Goal: Transaction & Acquisition: Purchase product/service

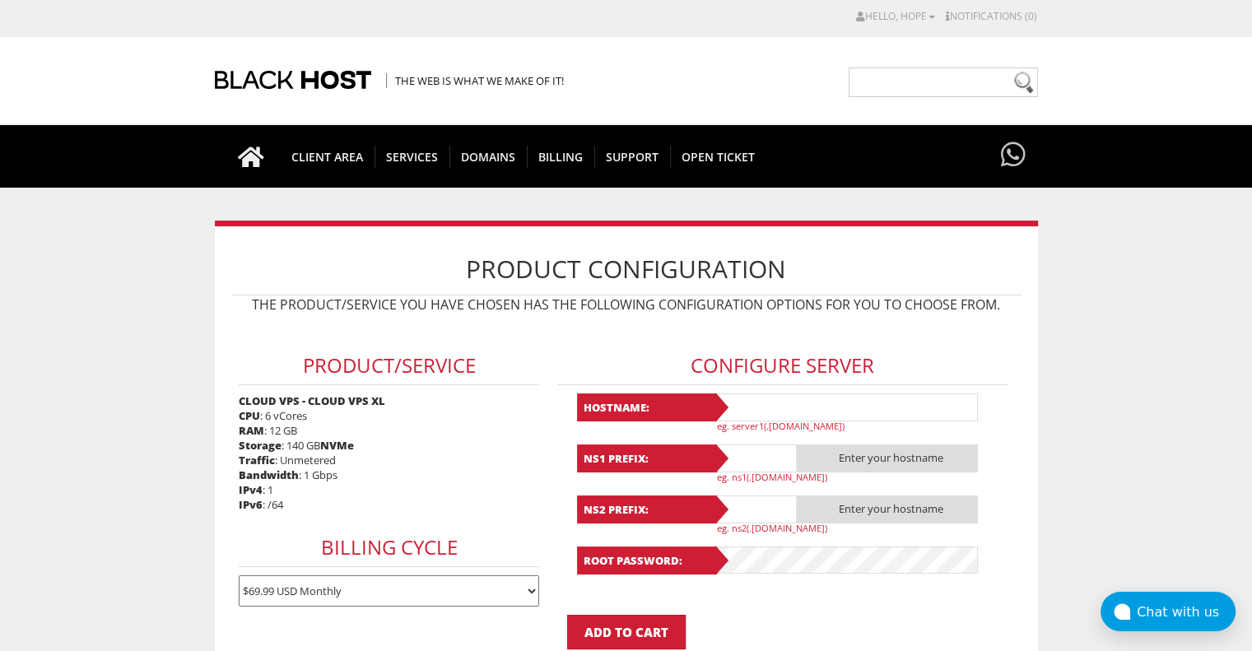
type input "rskhig_rev@proton.me"
click at [764, 404] on input "text" at bounding box center [845, 407] width 263 height 28
type input "revhigrsksinb"
click at [765, 456] on input "text" at bounding box center [755, 458] width 82 height 28
type input "ns1"
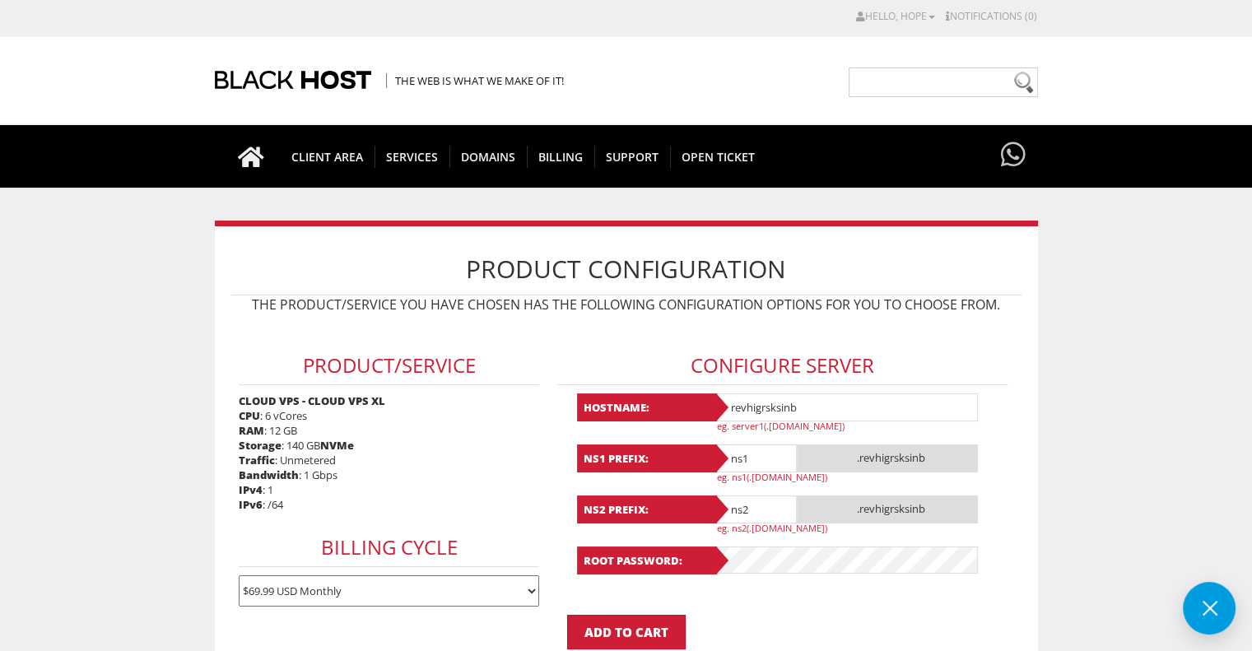
type input "ns2"
click at [708, 559] on div "Root Password:" at bounding box center [782, 560] width 411 height 28
click at [774, 615] on p "Add to Cart" at bounding box center [626, 632] width 790 height 35
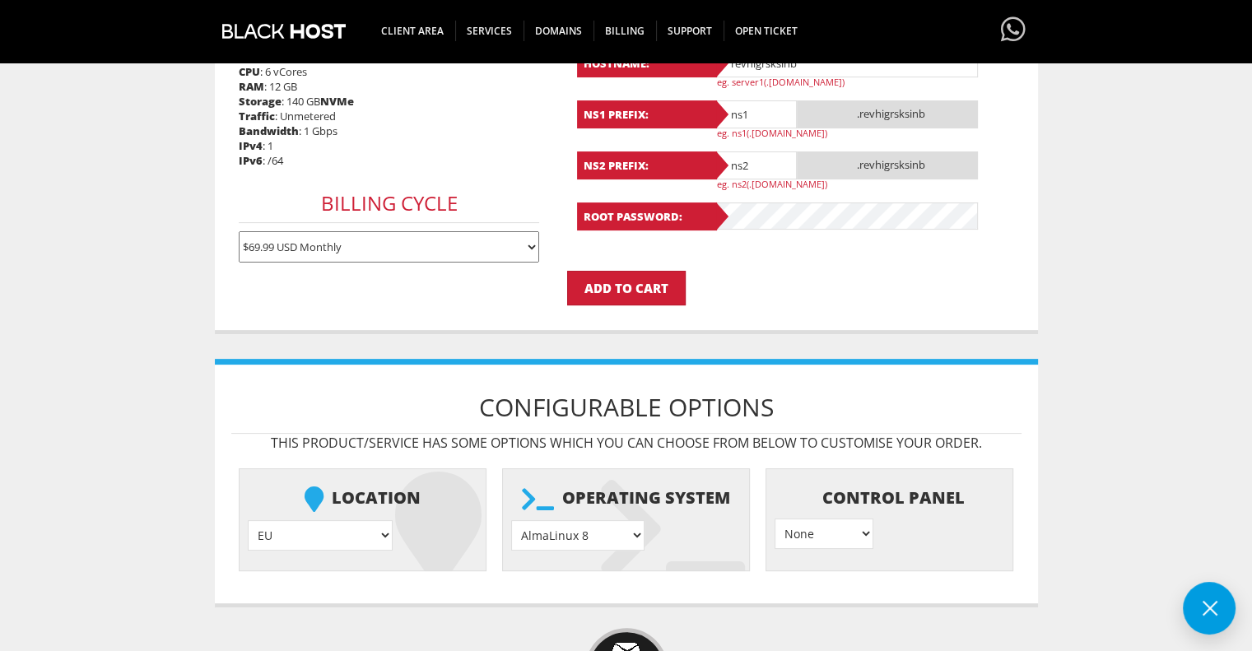
scroll to position [494, 0]
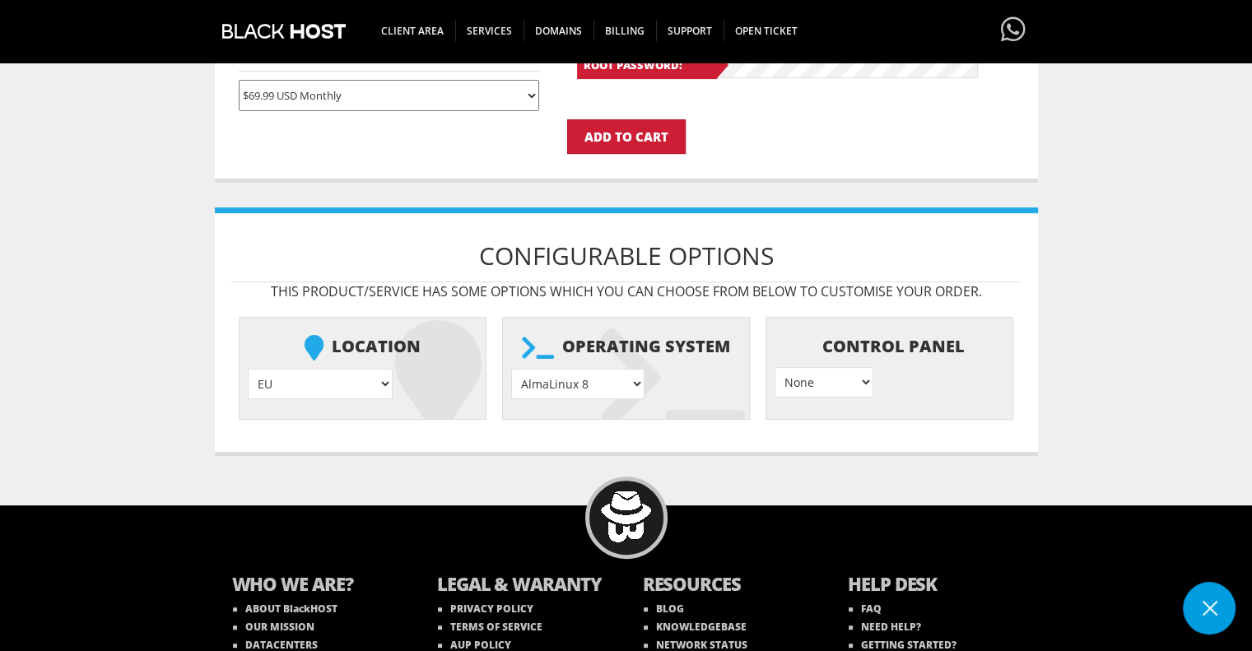
click at [287, 379] on select "EU } USA } London } Amsterdam } Vienna } Chicago }" at bounding box center [320, 384] width 145 height 30
select select "1179"
click at [248, 369] on select "EU } USA } London } Amsterdam } Vienna } Chicago }" at bounding box center [320, 384] width 145 height 30
click at [596, 379] on select "AlmaLinux 8 } AlmaLinux 9 } AlmaLinux 10 } Rocky Linux 8 } Rocky Linux 9 } Cent…" at bounding box center [577, 384] width 133 height 30
select select "1174"
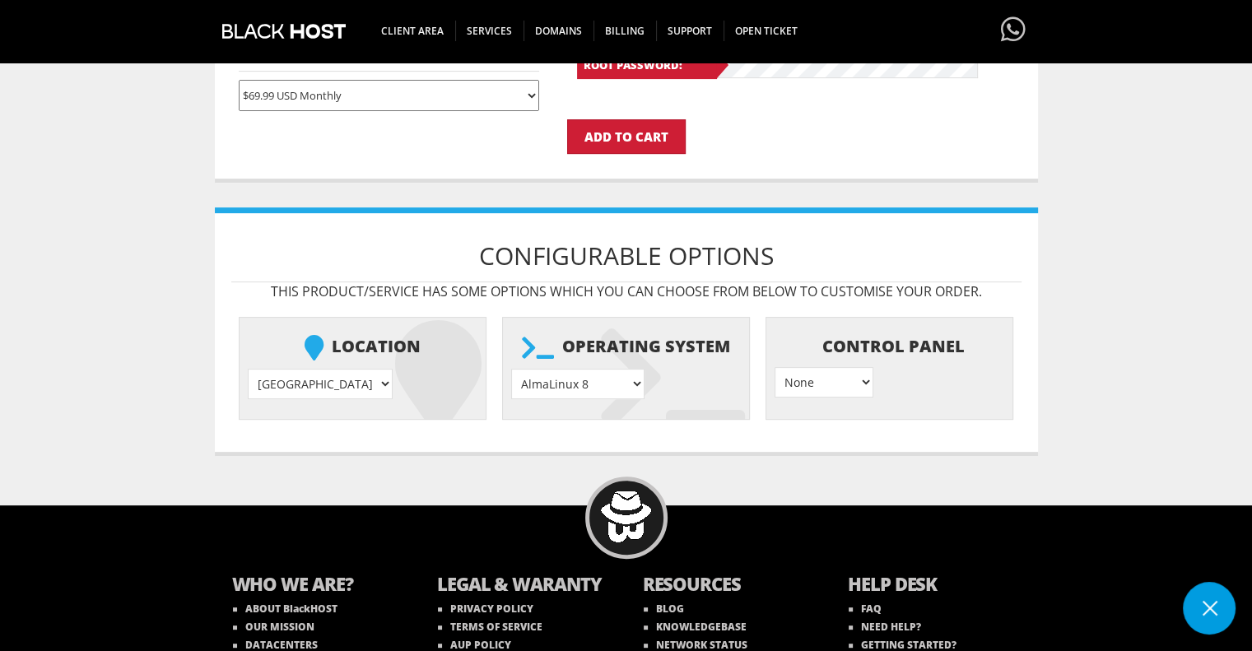
click at [511, 369] on select "AlmaLinux 8 } AlmaLinux 9 } AlmaLinux 10 } Rocky Linux 8 } Rocky Linux 9 } Cent…" at bounding box center [577, 384] width 133 height 30
click at [773, 450] on body "CAD CHF EUR GBP JPY MKD RUB USD Hello, Hope Credit Card Details Contacts/Sub-Ac…" at bounding box center [626, 127] width 1252 height 1226
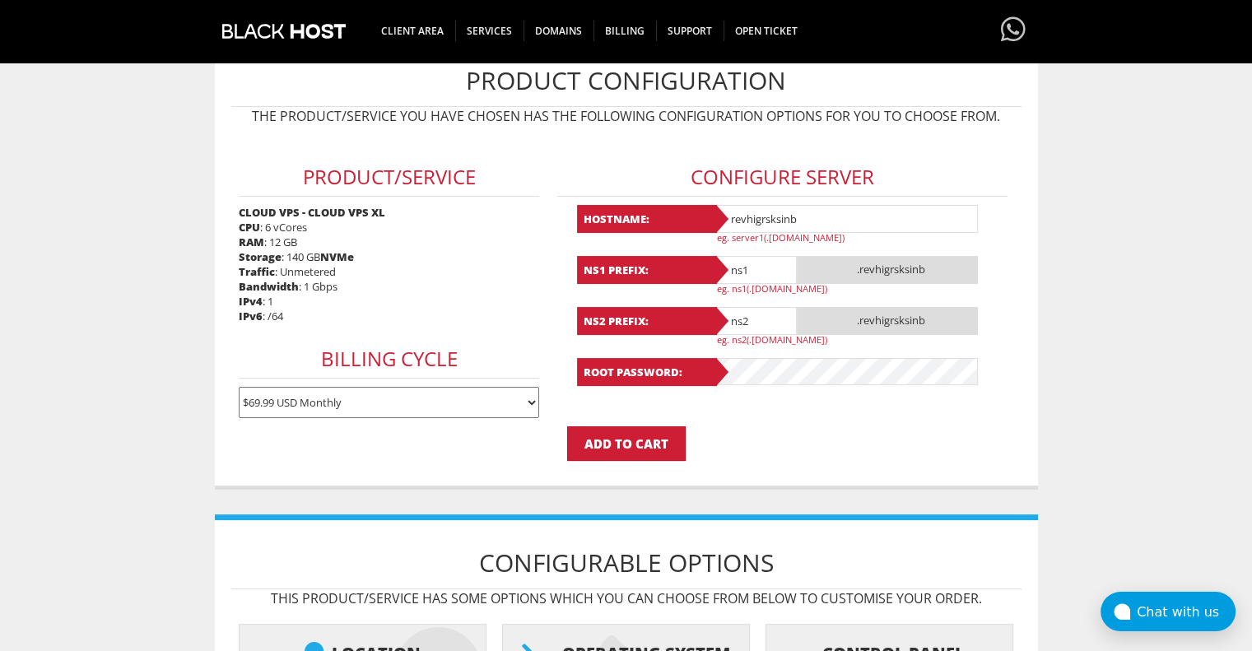
scroll to position [165, 0]
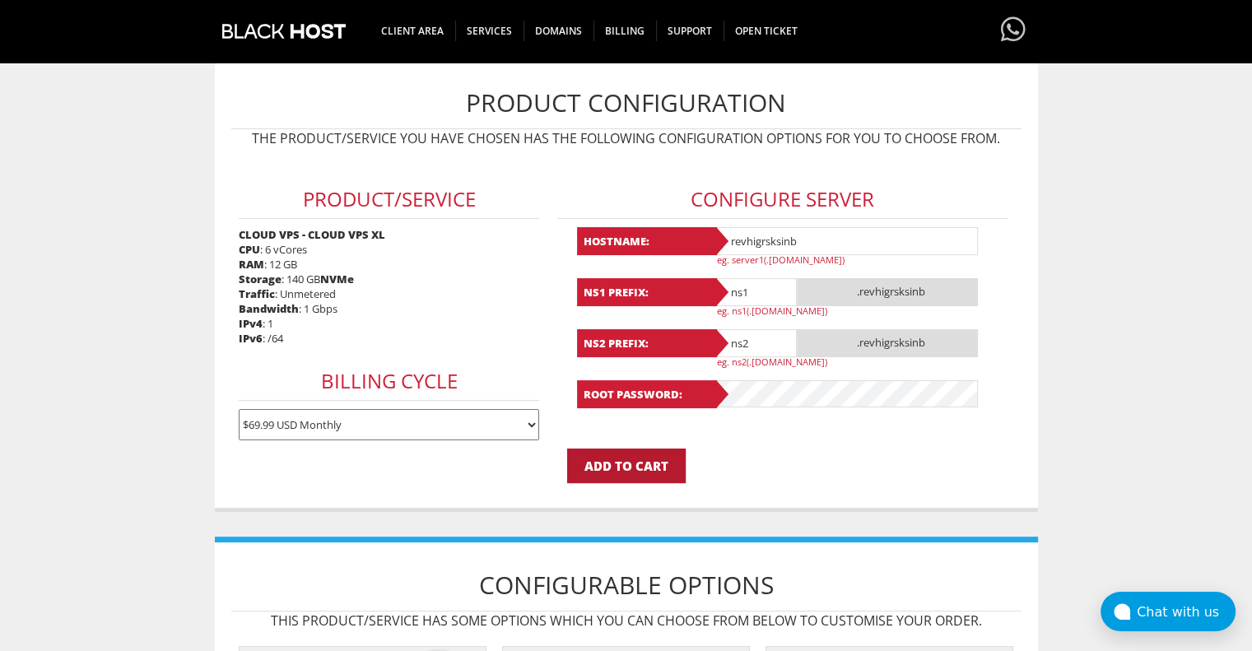
click at [644, 462] on input "Add to Cart" at bounding box center [626, 465] width 118 height 35
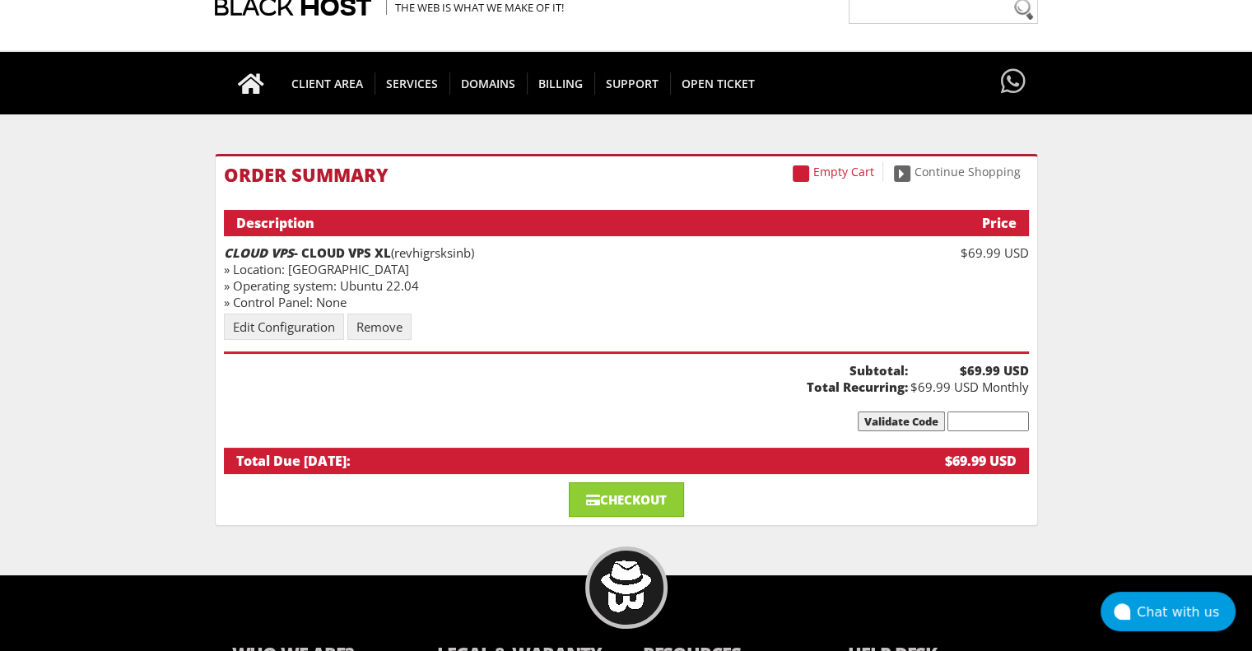
scroll to position [227, 0]
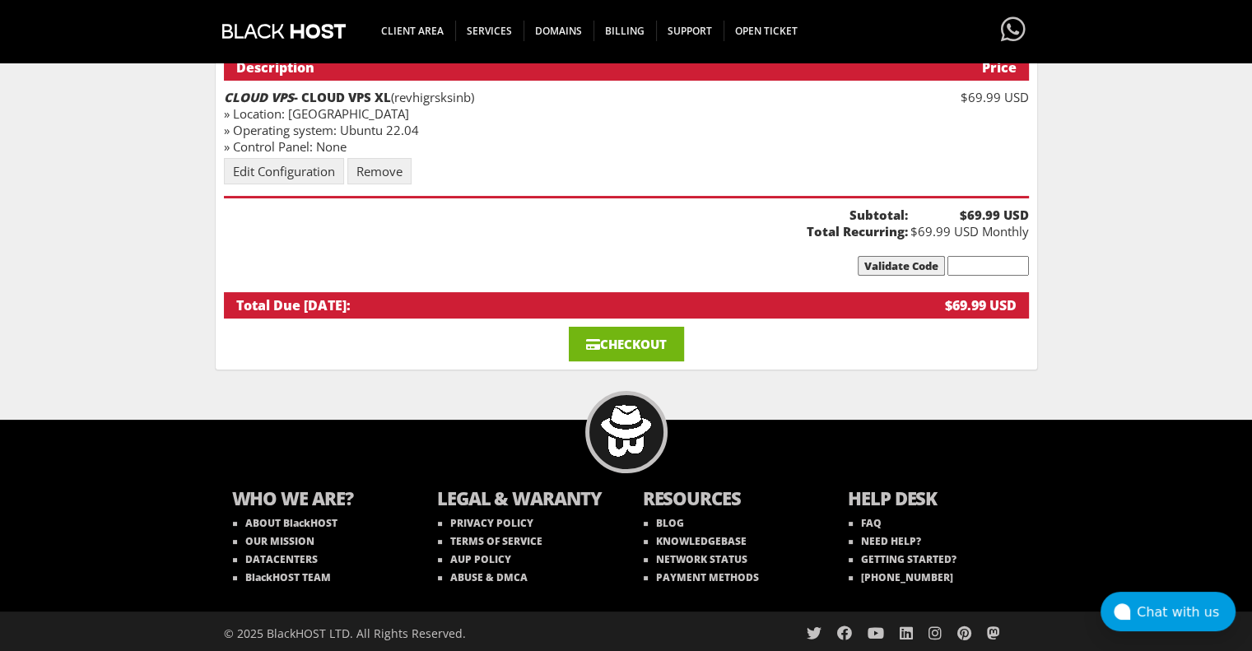
click at [648, 351] on link "Checkout" at bounding box center [626, 344] width 115 height 35
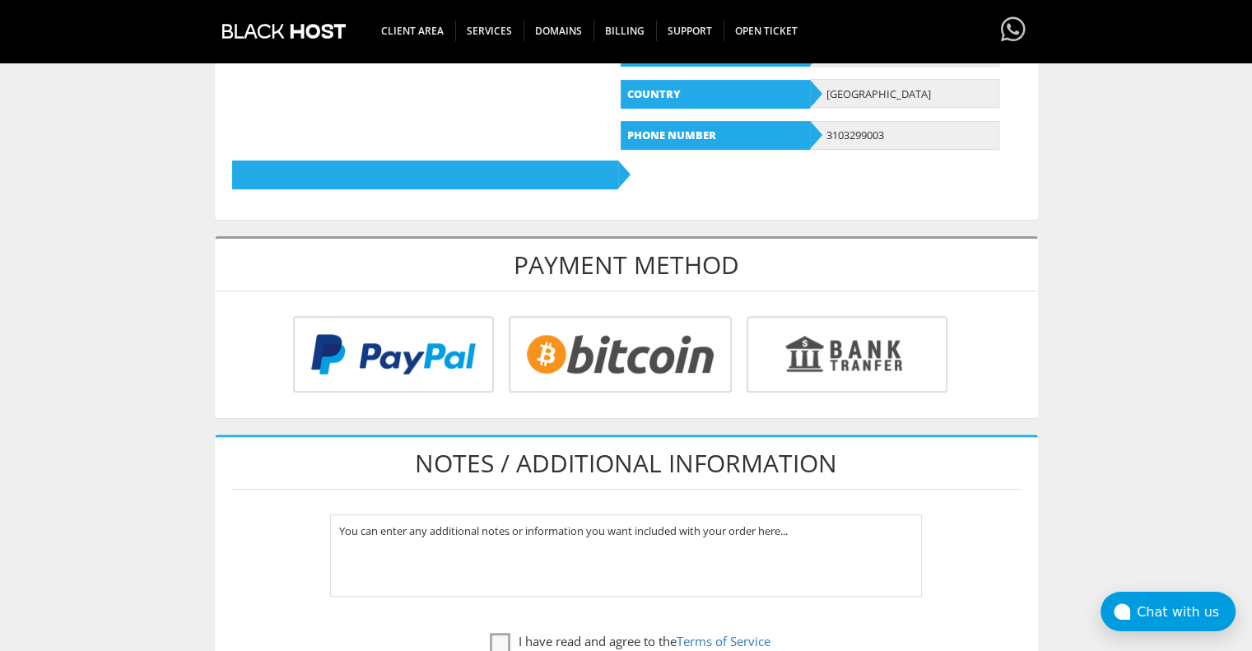
scroll to position [494, 0]
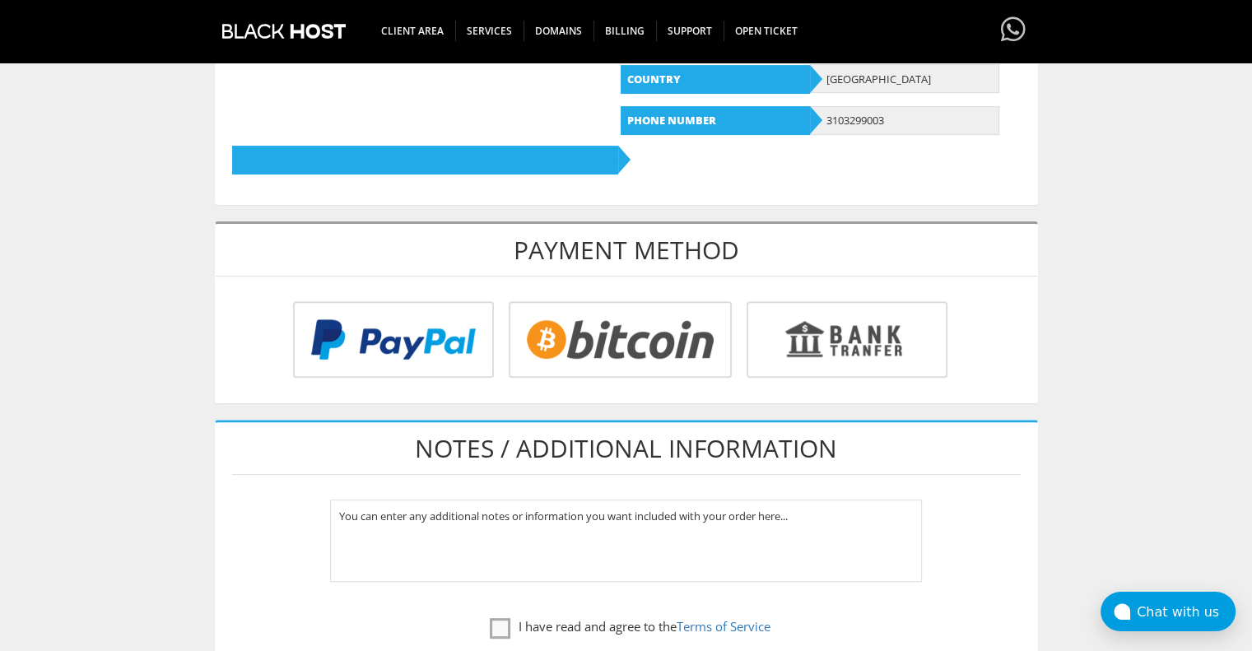
type input "[EMAIL_ADDRESS][DOMAIN_NAME]"
click at [644, 337] on input "radio" at bounding box center [617, 342] width 223 height 77
radio input "true"
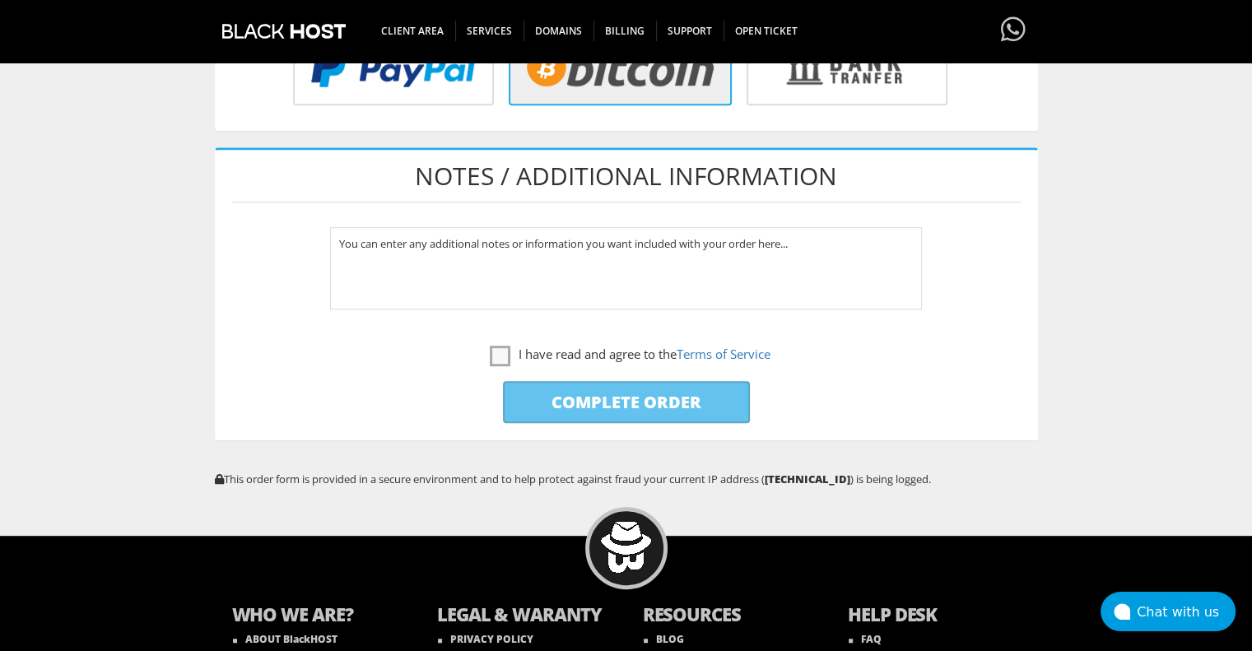
scroll to position [823, 0]
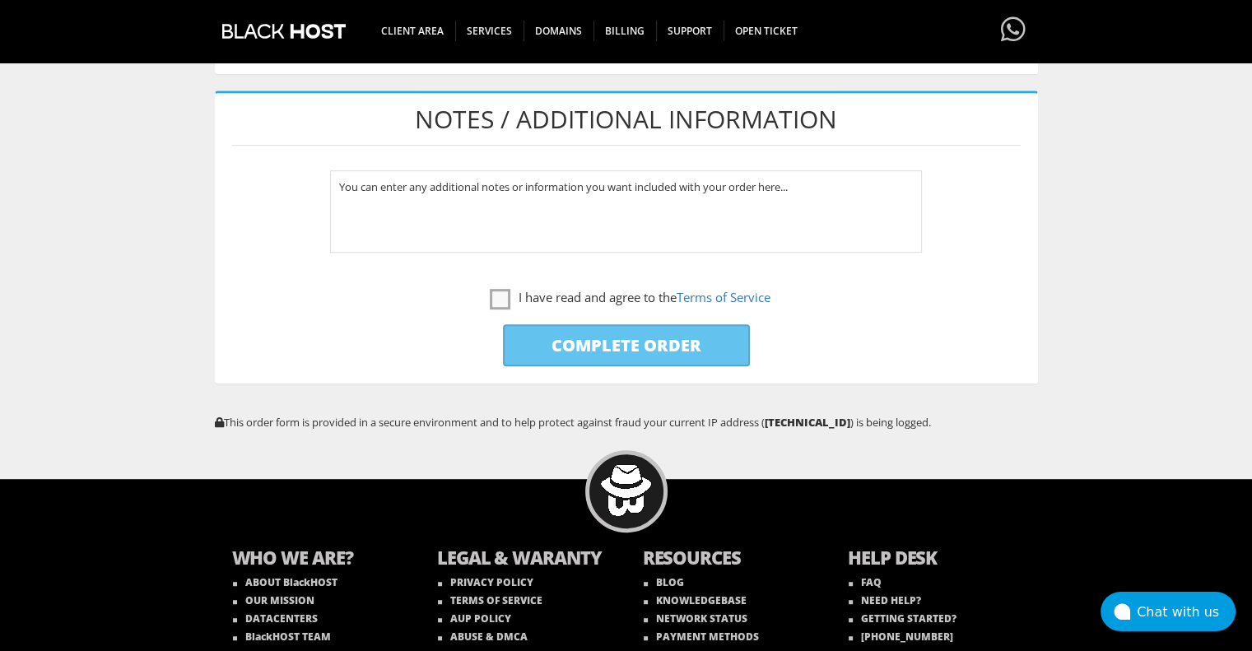
click at [490, 275] on div "I have read and agree to the Terms of Service" at bounding box center [626, 286] width 788 height 44
click at [490, 299] on label "I have read and agree to the Terms of Service" at bounding box center [630, 297] width 281 height 21
checkbox input "true"
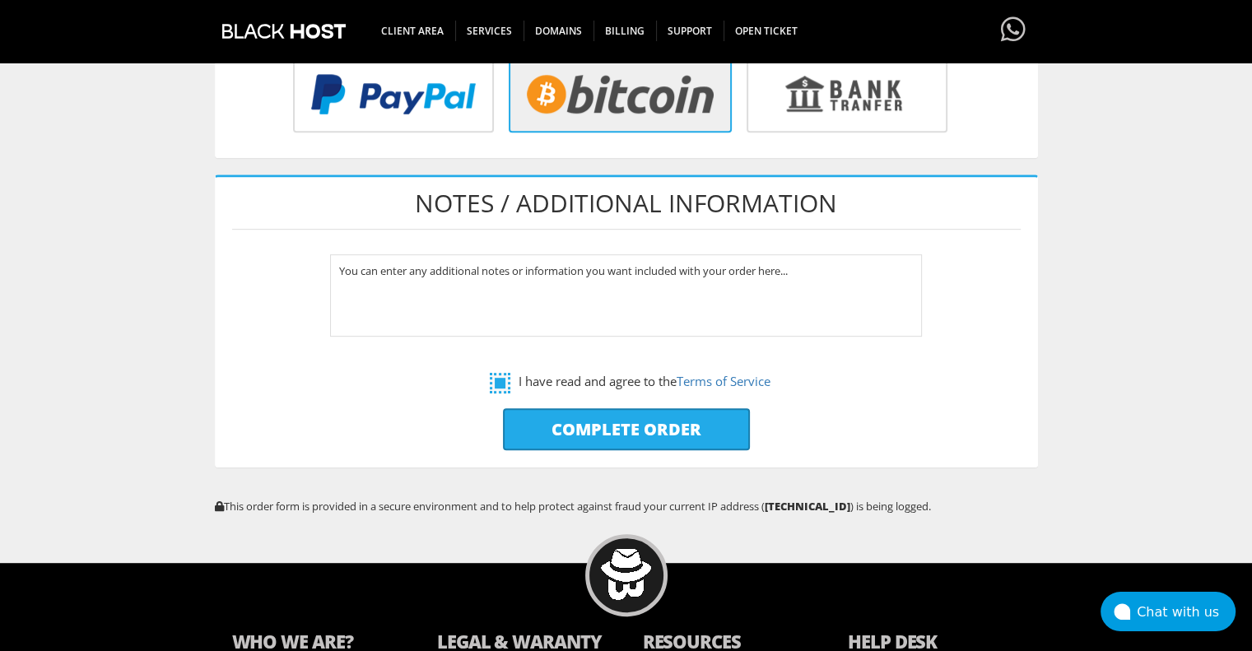
scroll to position [741, 0]
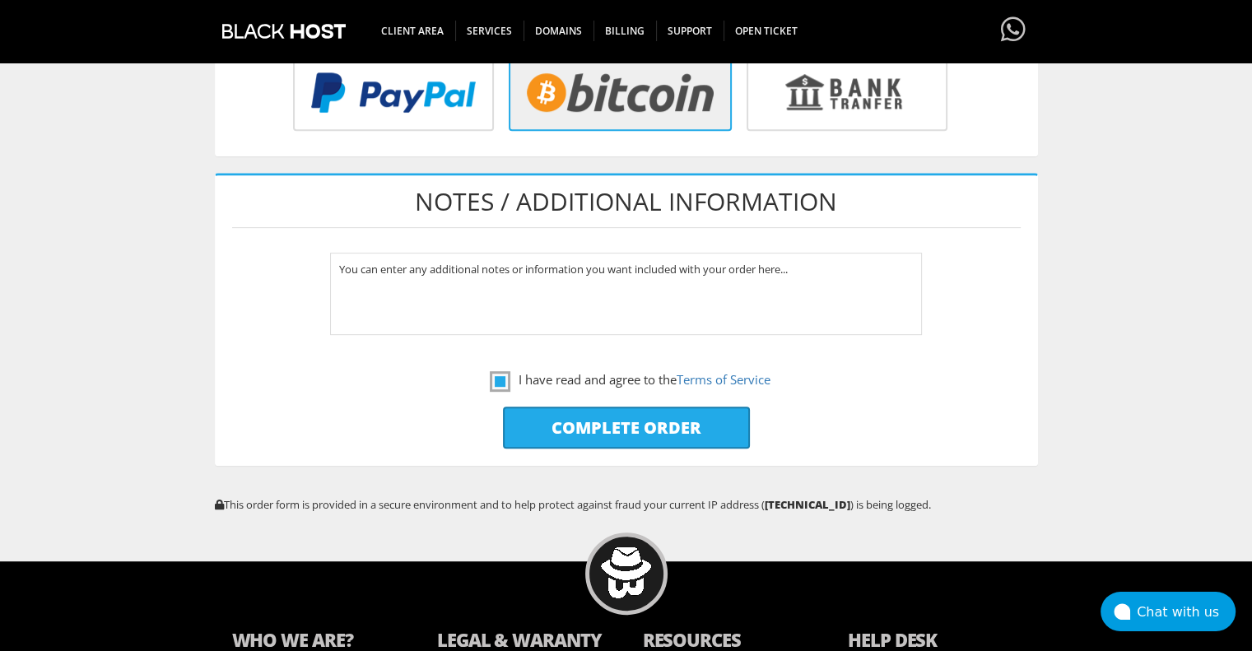
click at [650, 422] on input "Complete Order" at bounding box center [626, 428] width 247 height 42
type input "Please Wait..."
